Goal: Find specific page/section: Find specific page/section

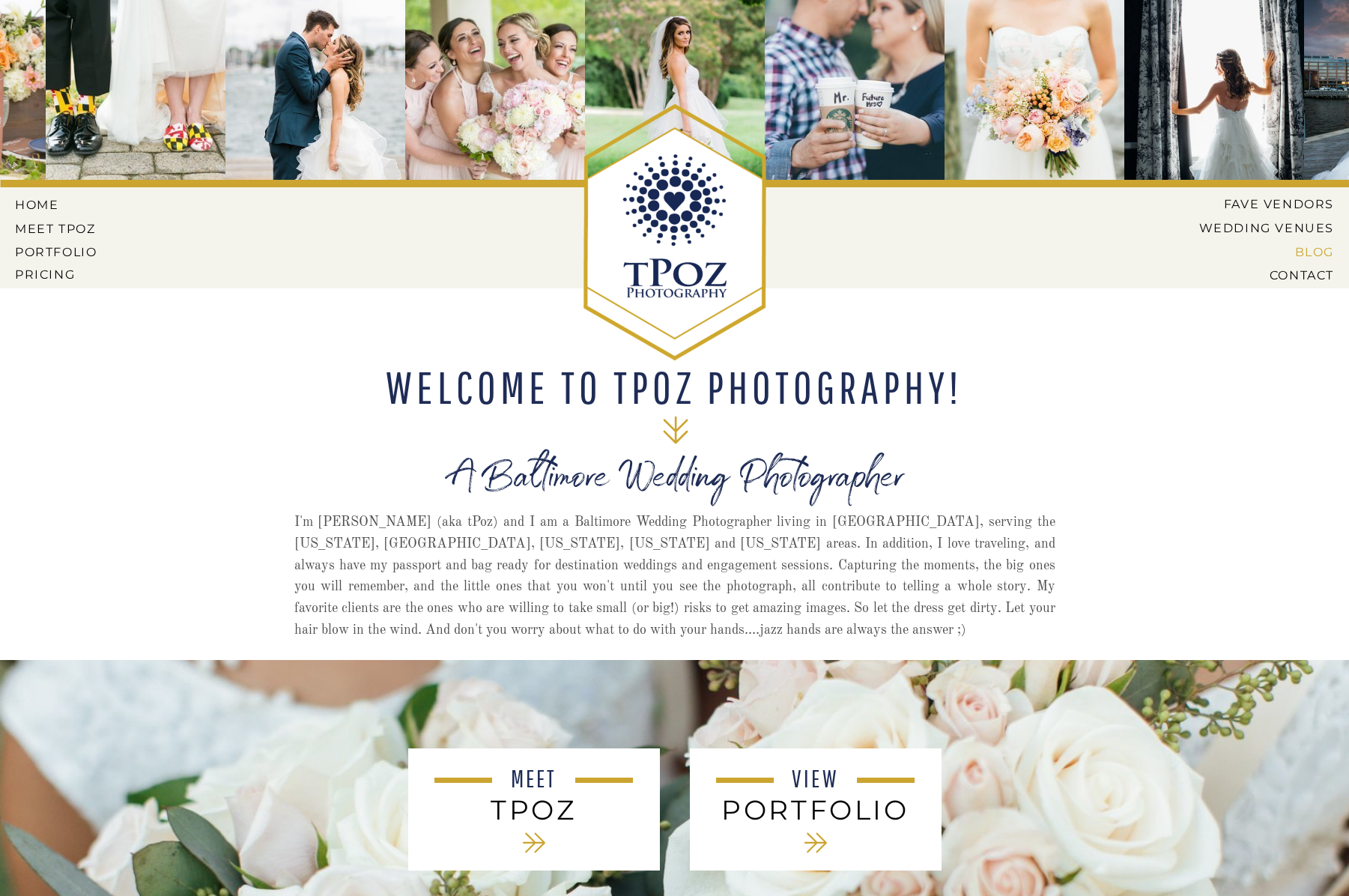
drag, startPoint x: 1319, startPoint y: 245, endPoint x: 1325, endPoint y: 251, distance: 8.5
click at [1319, 245] on nav "BLOG" at bounding box center [1260, 251] width 147 height 13
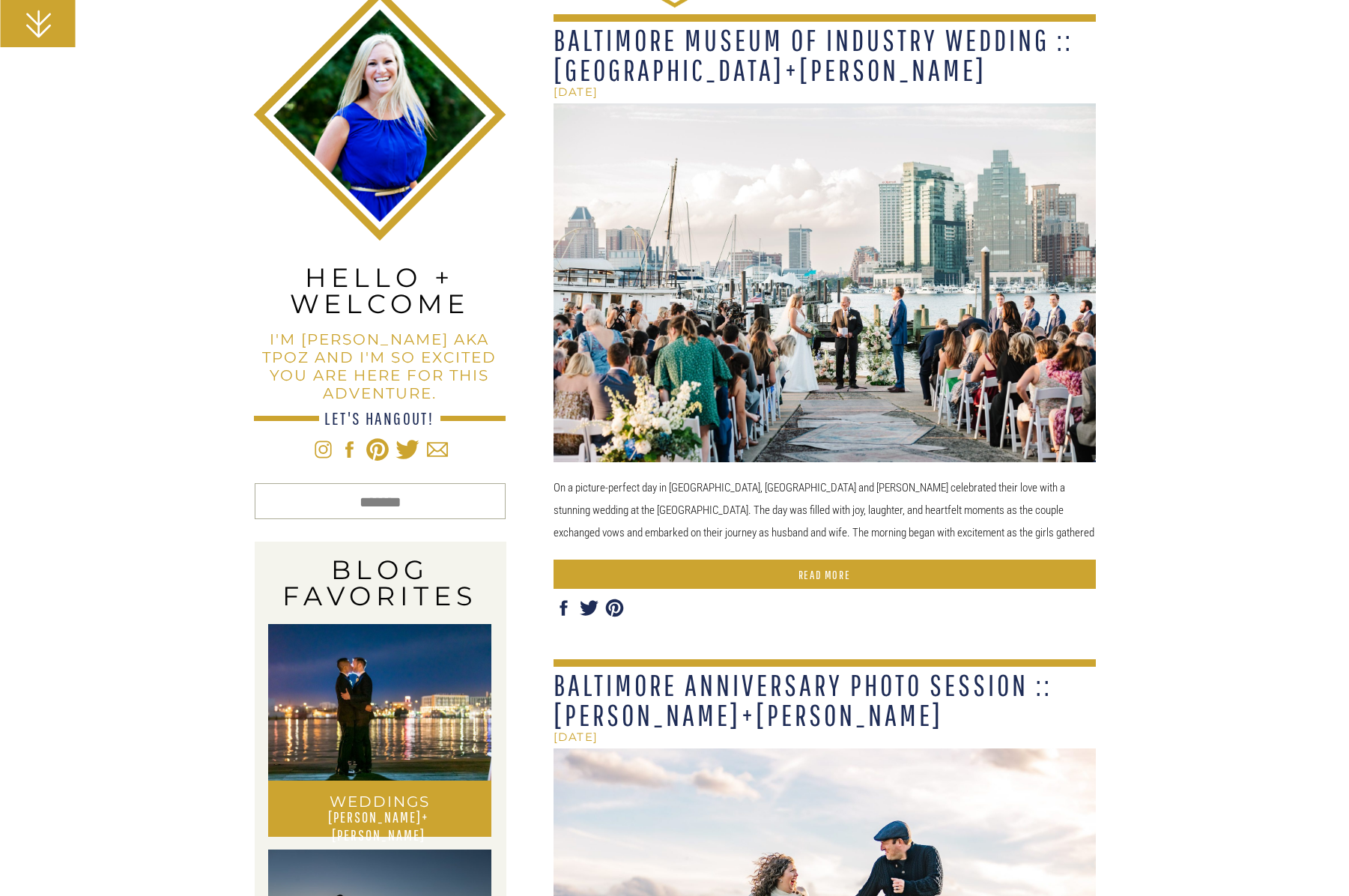
scroll to position [409, 0]
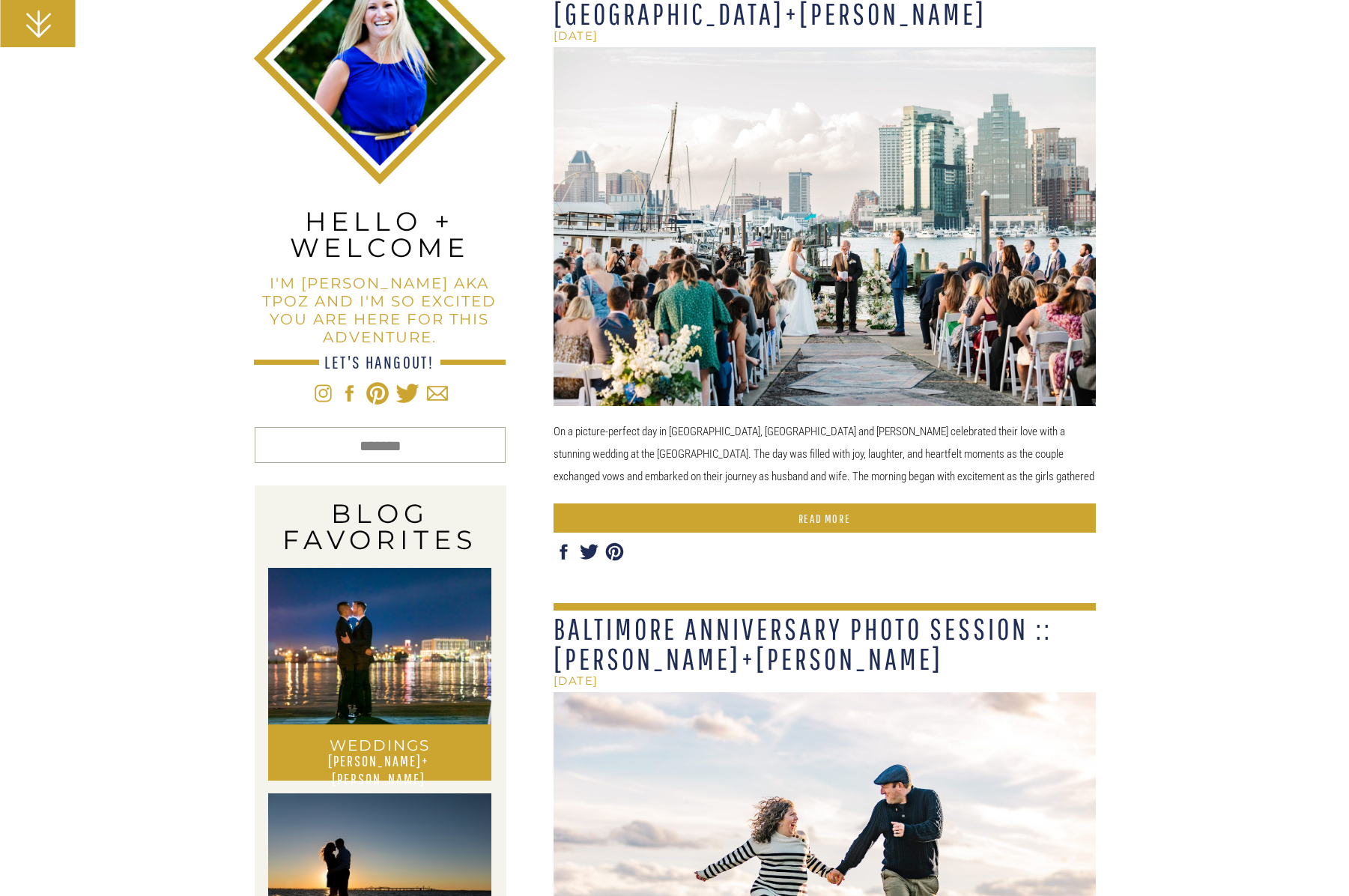
click at [378, 449] on input "Search for:" at bounding box center [380, 445] width 95 height 15
type input "*********"
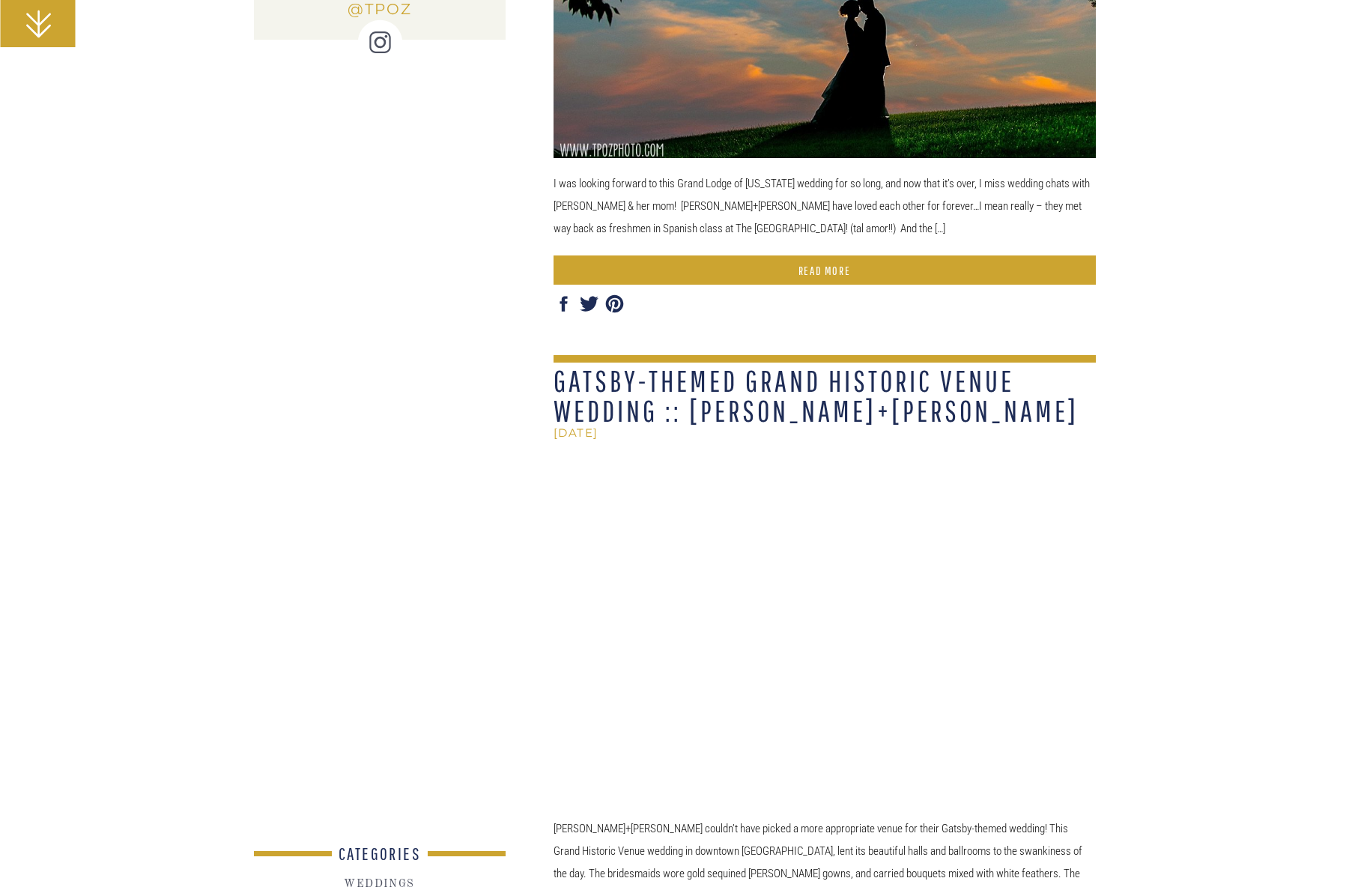
scroll to position [1949, 0]
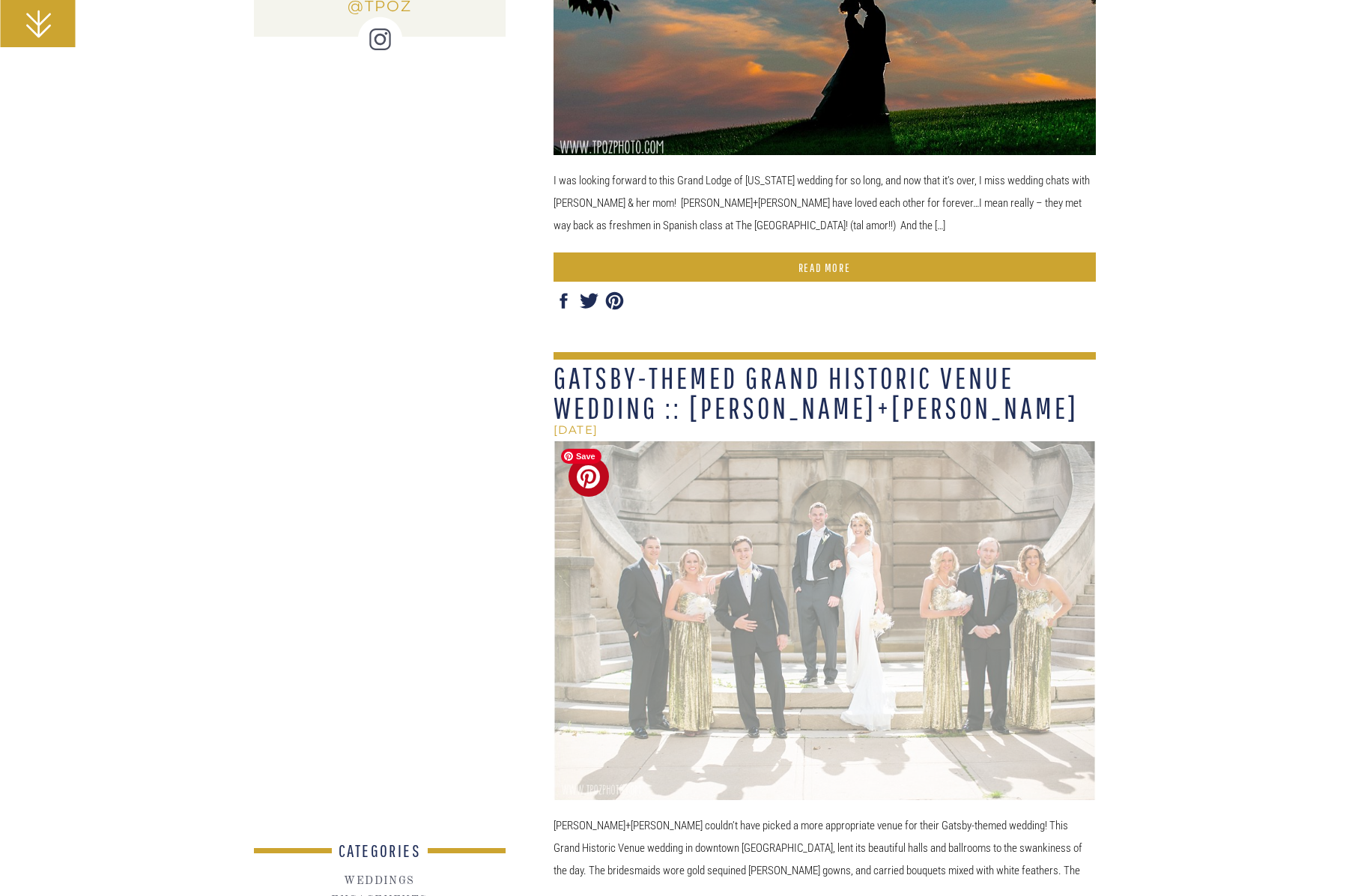
click at [804, 636] on img at bounding box center [824, 620] width 543 height 358
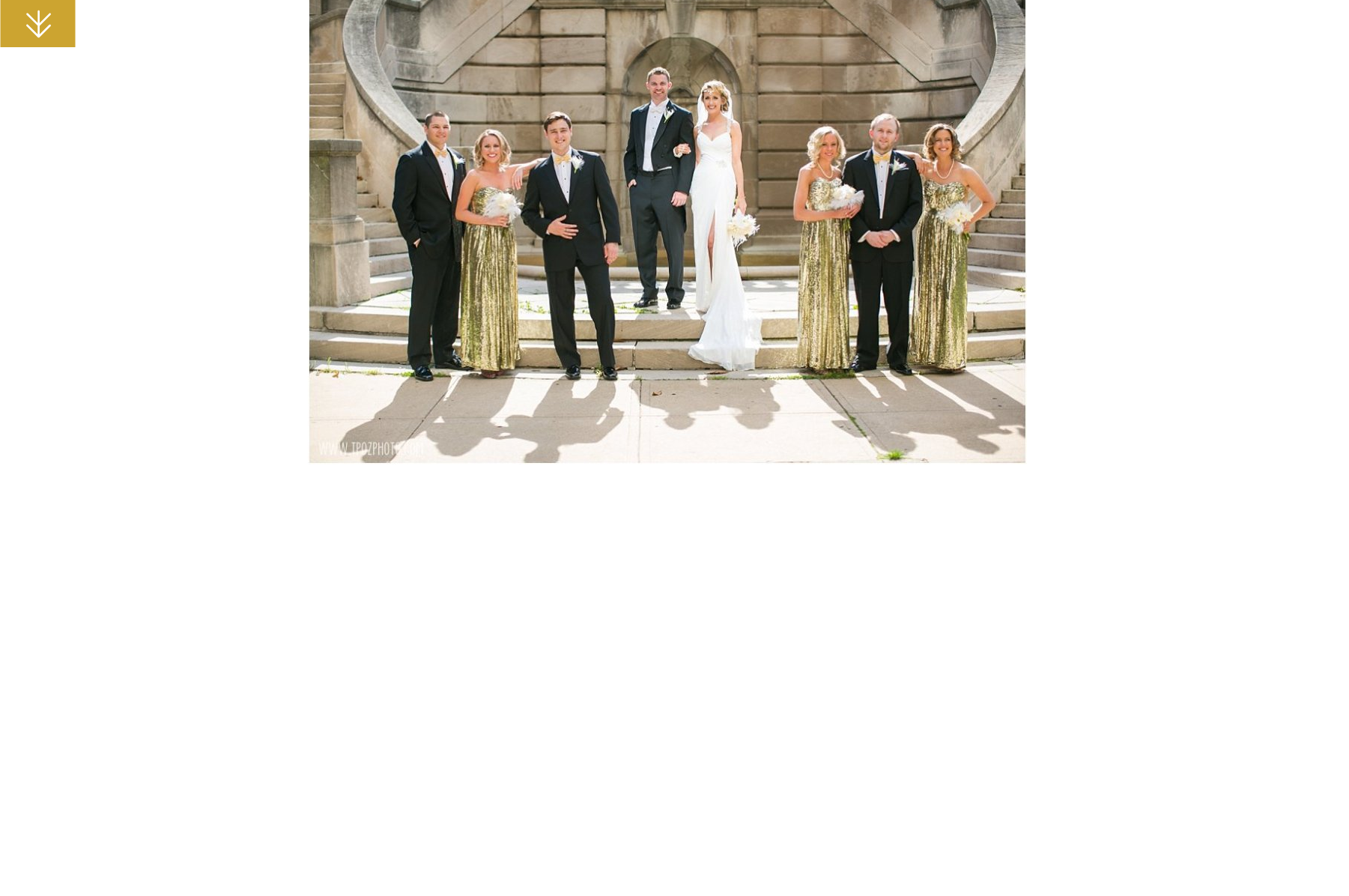
scroll to position [11427, 0]
